Goal: Task Accomplishment & Management: Complete application form

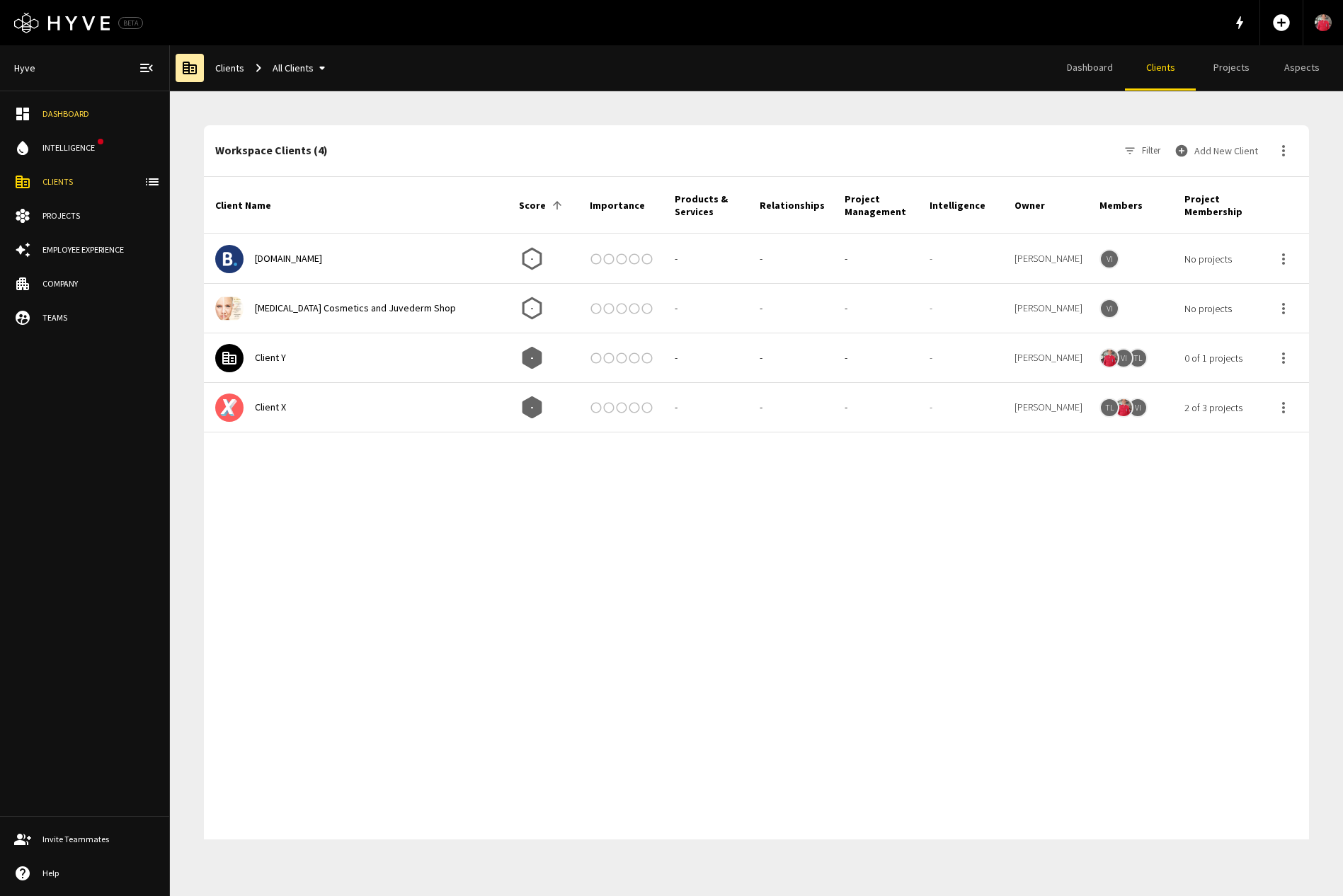
click at [1218, 154] on button "Add New Client" at bounding box center [1217, 151] width 92 height 28
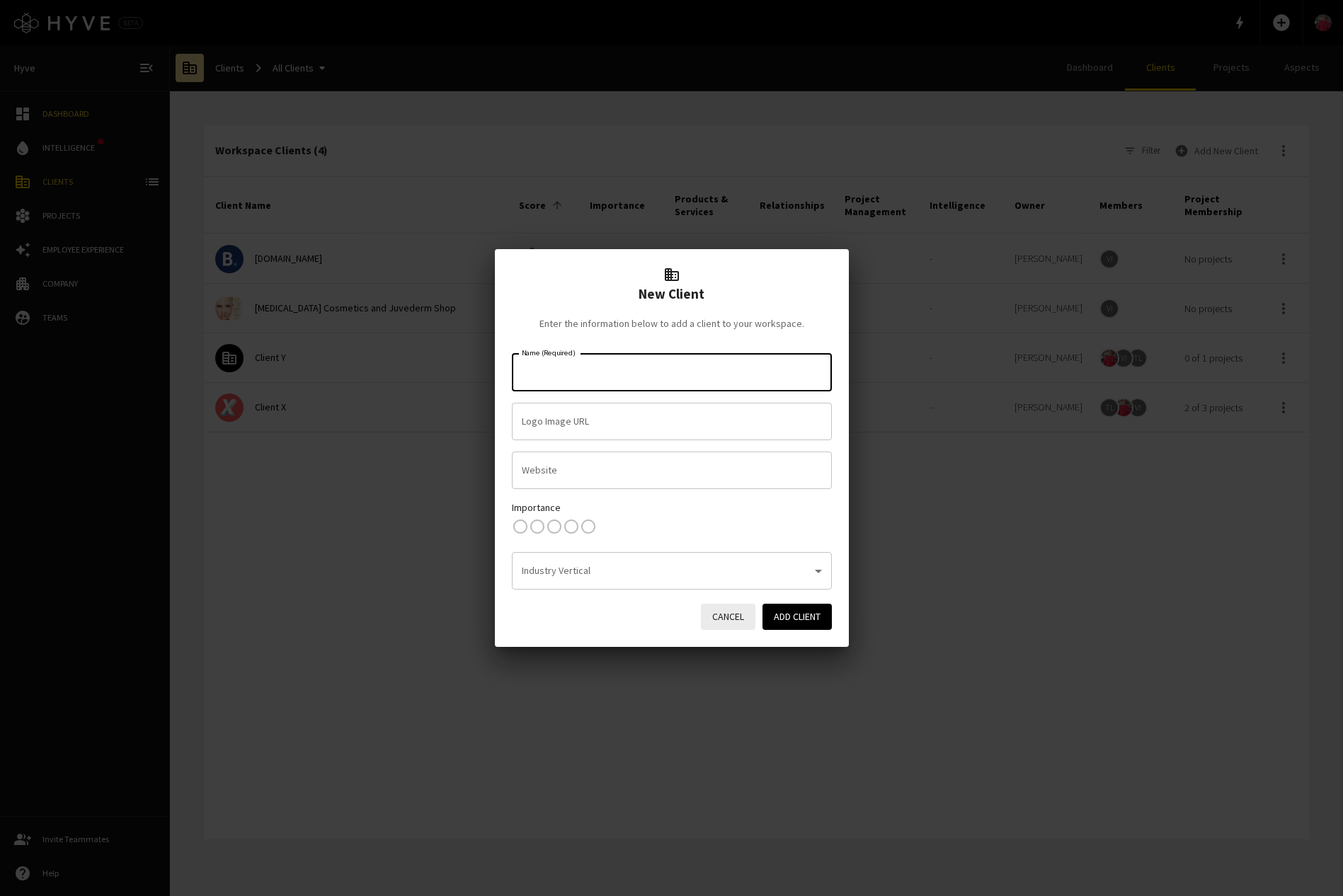
click at [729, 371] on input "Name (Required)" at bounding box center [671, 372] width 307 height 25
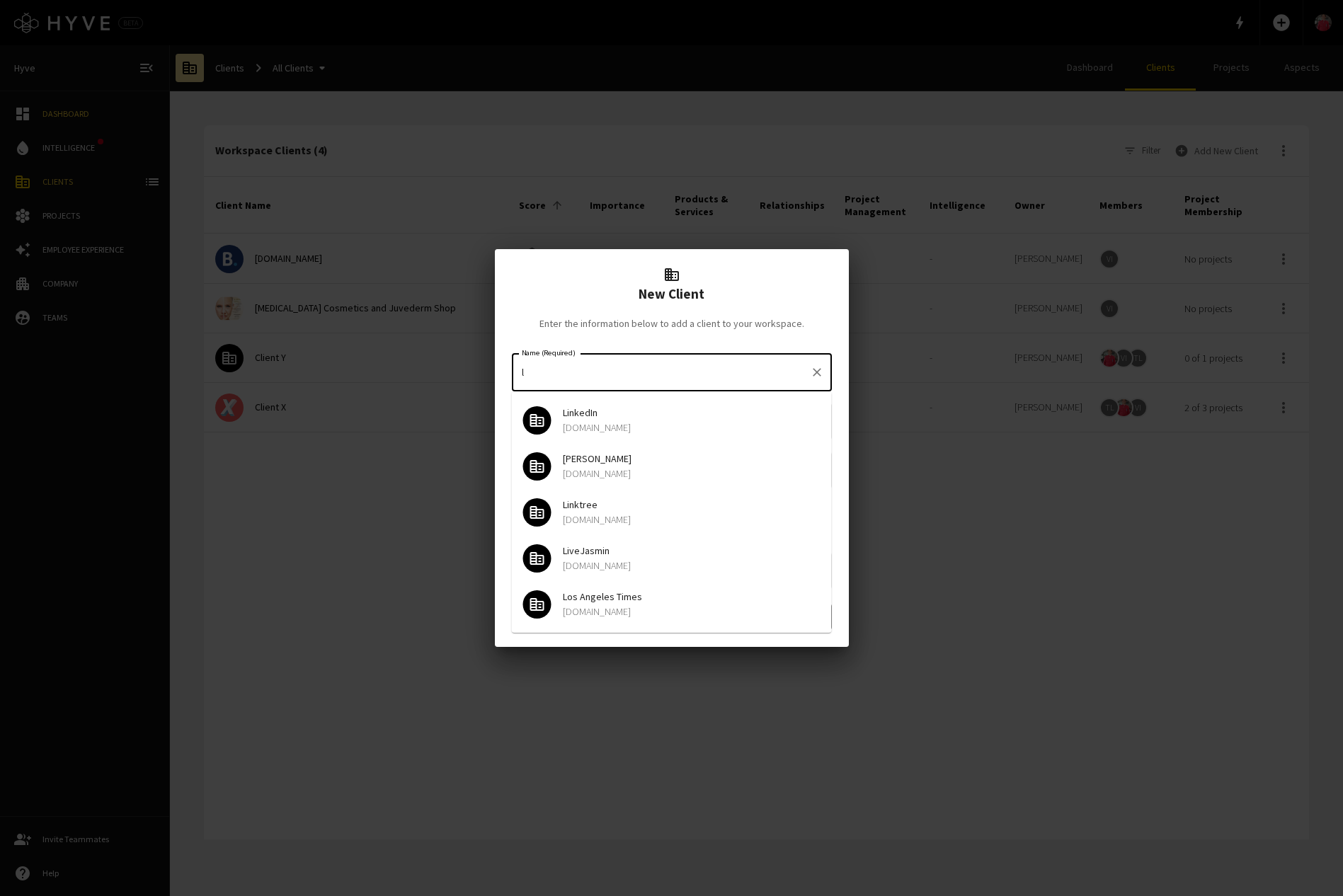
type input "l"
click at [922, 527] on div "New Client Enter the information below to add a client to your workspace. Name …" at bounding box center [671, 448] width 1343 height 896
